Goal: Task Accomplishment & Management: Complete application form

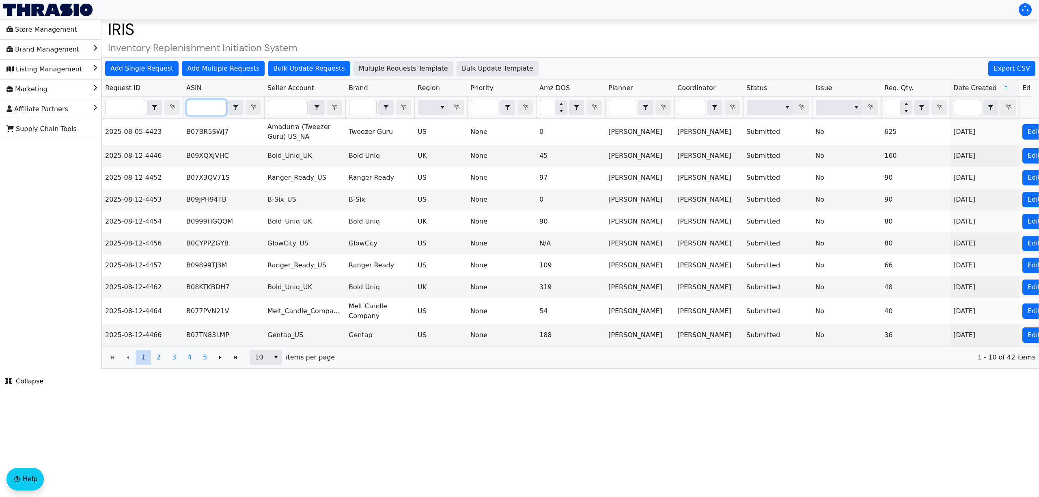
click at [216, 109] on input "Filter" at bounding box center [206, 107] width 39 height 15
click at [159, 69] on span "Add Single Request" at bounding box center [141, 69] width 63 height 10
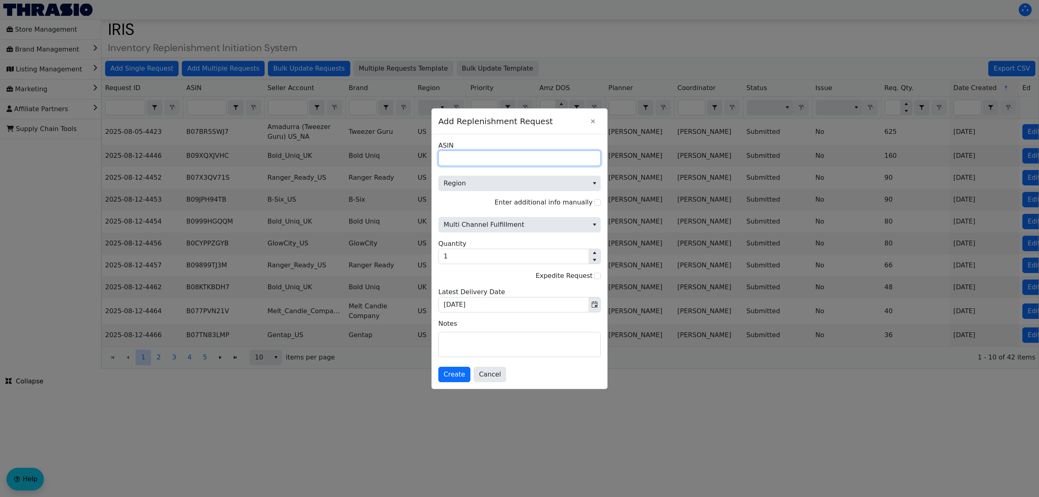
click at [500, 155] on input "ASIN" at bounding box center [519, 158] width 162 height 15
paste input "B0DHX8RS5G"
type input "B0DHX8RS5G"
click at [489, 181] on span "Region" at bounding box center [514, 184] width 140 height 10
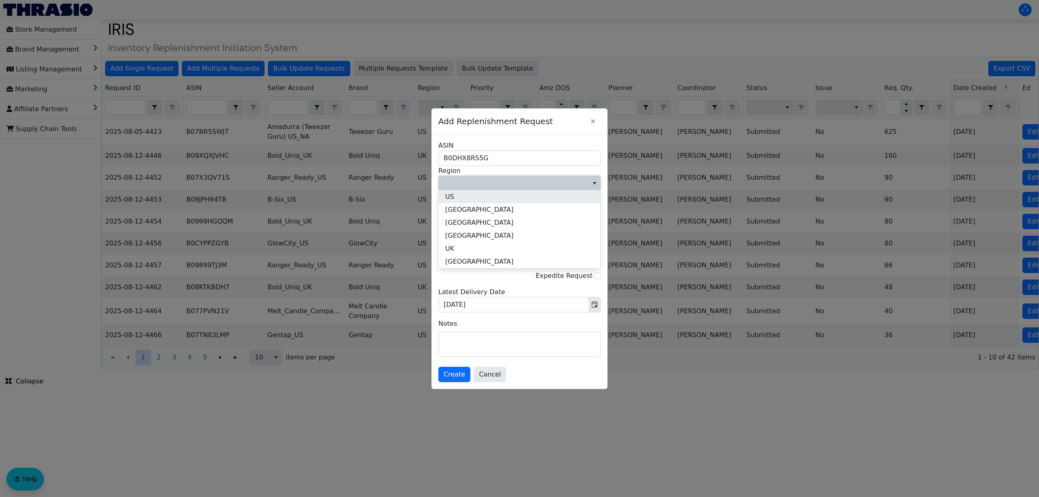
click at [484, 198] on li "US" at bounding box center [520, 196] width 162 height 13
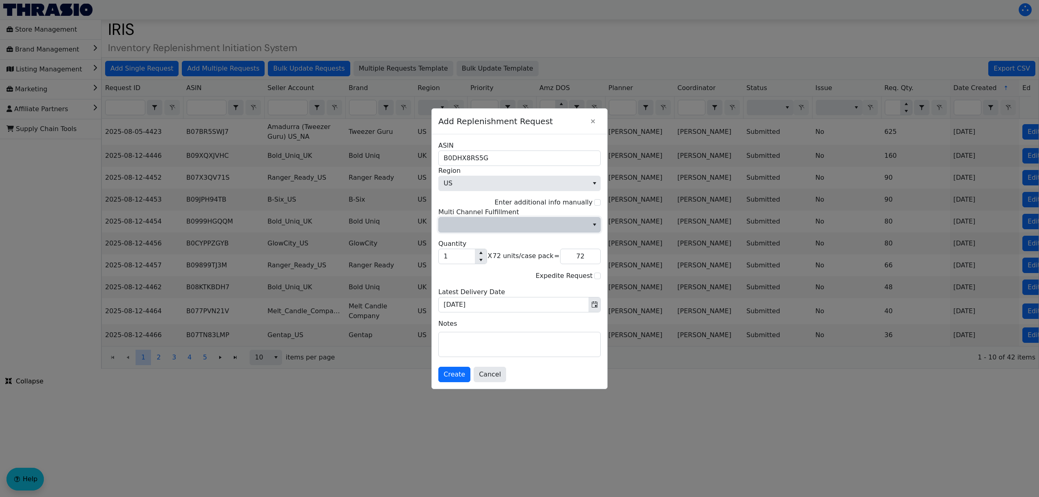
click at [493, 219] on span "Multi Channel Fulfillment" at bounding box center [514, 225] width 150 height 15
click at [496, 248] on li "No" at bounding box center [520, 252] width 162 height 13
click at [467, 260] on input "1" at bounding box center [457, 256] width 36 height 15
type input "13"
type input "936"
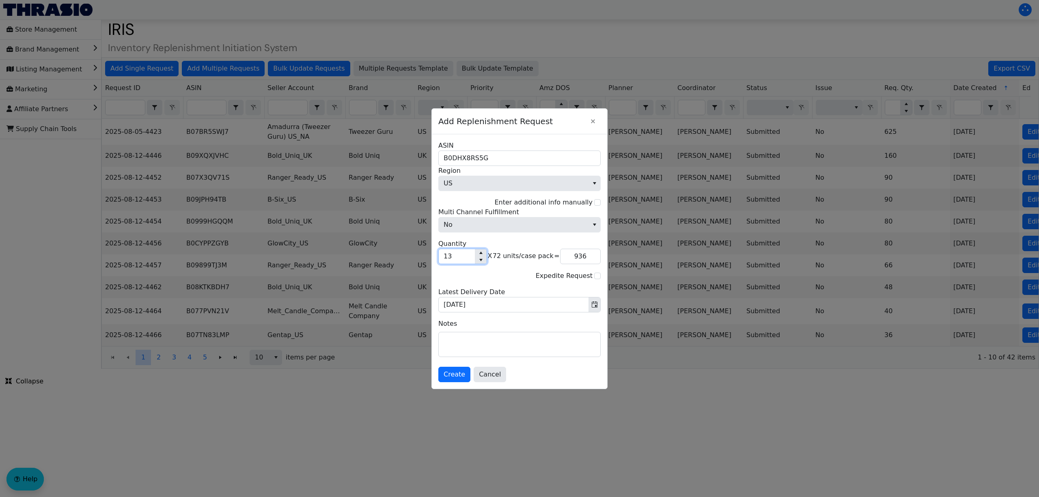
type input "13"
click at [492, 335] on textarea at bounding box center [520, 344] width 162 height 24
click at [459, 375] on span "Create" at bounding box center [455, 375] width 22 height 10
